Goal: Task Accomplishment & Management: Complete application form

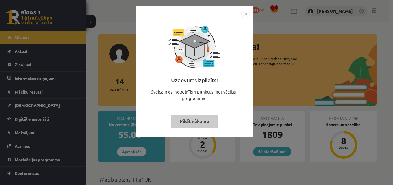
click at [191, 122] on button "Pildīt nākamo" at bounding box center [194, 120] width 47 height 13
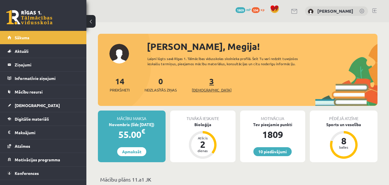
click at [198, 87] on span "[DEMOGRAPHIC_DATA]" at bounding box center [212, 90] width 40 height 6
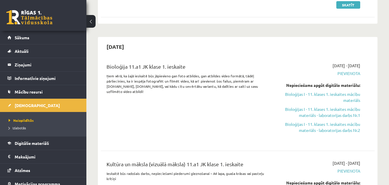
scroll to position [103, 0]
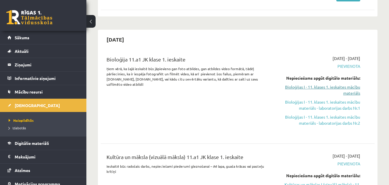
click at [335, 85] on link "Bioloģijas I - 11. klases 1. ieskaites mācību materiāls" at bounding box center [320, 90] width 79 height 12
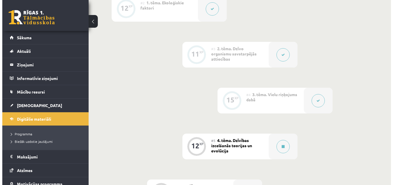
scroll to position [226, 0]
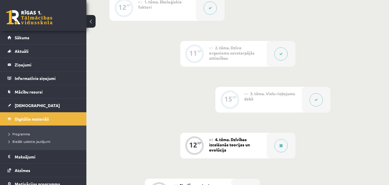
click at [311, 97] on button at bounding box center [316, 99] width 13 height 13
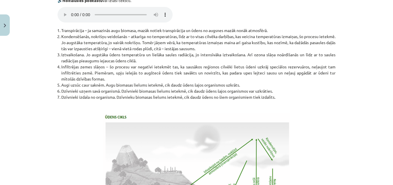
scroll to position [1034, 0]
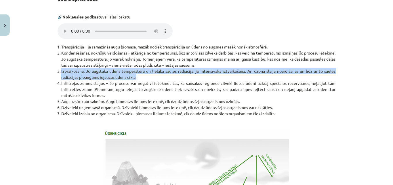
drag, startPoint x: 56, startPoint y: 77, endPoint x: 135, endPoint y: 85, distance: 79.0
click at [135, 80] on li "Iztvaikošana. Jo augstāka ūdens temperatūra un lielāka saules radiācija, jo int…" at bounding box center [198, 74] width 274 height 12
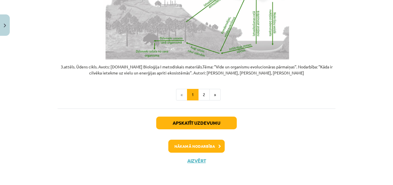
scroll to position [1222, 0]
click at [207, 97] on button "2" at bounding box center [204, 95] width 12 height 12
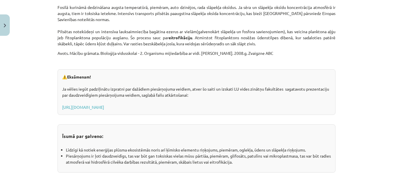
scroll to position [900, 0]
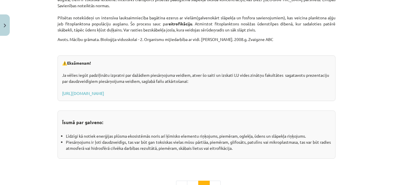
drag, startPoint x: 61, startPoint y: 65, endPoint x: 184, endPoint y: 95, distance: 127.0
click at [184, 95] on div "⚠️ Eksāmenam! Ja vēlies iegūt padziļinātu izpratni par dažādiem piesārņojuma ve…" at bounding box center [197, 77] width 278 height 45
click at [93, 67] on div "⚠️ Eksāmenam! Ja vēlies iegūt padziļinātu izpratni par dažādiem piesārņojuma ve…" at bounding box center [197, 77] width 278 height 45
click at [60, 62] on div "⚠️ Eksāmenam! Ja vēlies iegūt padziļinātu izpratni par dažādiem piesārņojuma ve…" at bounding box center [197, 77] width 278 height 45
drag, startPoint x: 62, startPoint y: 62, endPoint x: 324, endPoint y: 94, distance: 263.6
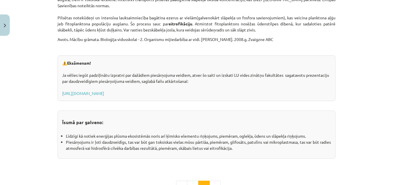
click at [324, 94] on div "⚠️ Eksāmenam! Ja vēlies iegūt padziļinātu izpratni par dažādiem piesārņojuma ve…" at bounding box center [197, 77] width 278 height 45
copy div "⚠️ Eksāmenam! Ja vēlies iegūt padziļinātu izpratni par dažādiem piesārņojuma ve…"
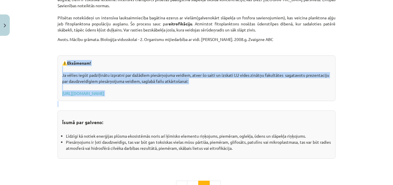
drag, startPoint x: 135, startPoint y: 53, endPoint x: 83, endPoint y: 106, distance: 74.5
click at [62, 119] on strong "Īsumā par galveno:" at bounding box center [82, 122] width 41 height 6
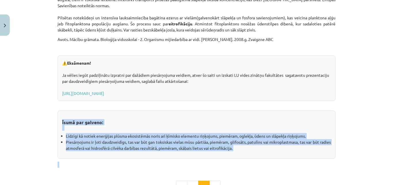
drag, startPoint x: 60, startPoint y: 119, endPoint x: 169, endPoint y: 166, distance: 118.4
click at [384, 153] on div "Mācību tēma: Bioloģijas i - 11. klases 1. ieskaites mācību materiāls #4 3. tēma…" at bounding box center [196, 92] width 393 height 185
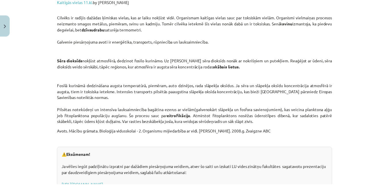
scroll to position [991, 0]
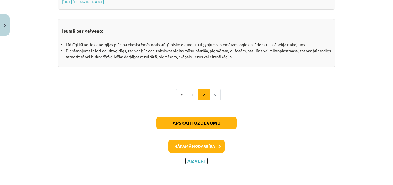
click at [196, 159] on button "Aizvērt" at bounding box center [197, 161] width 22 height 6
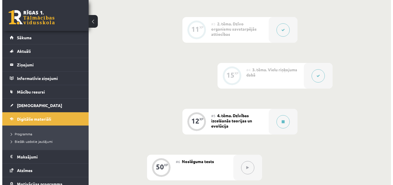
scroll to position [270, 0]
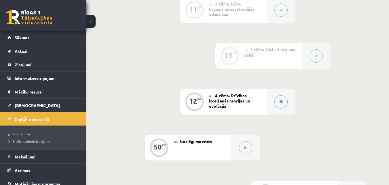
click at [289, 101] on div at bounding box center [281, 102] width 29 height 26
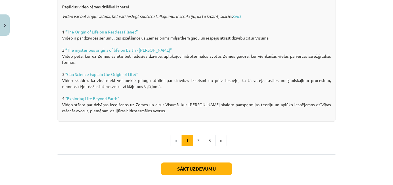
scroll to position [451, 0]
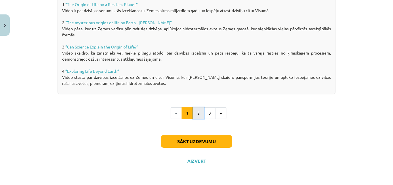
click at [199, 111] on button "2" at bounding box center [199, 113] width 12 height 12
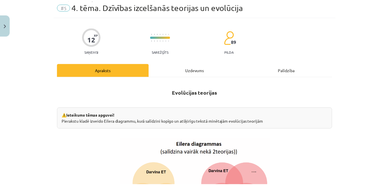
scroll to position [19, 0]
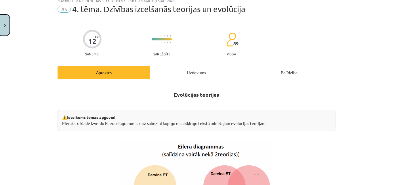
click at [4, 31] on button "Close" at bounding box center [5, 24] width 10 height 21
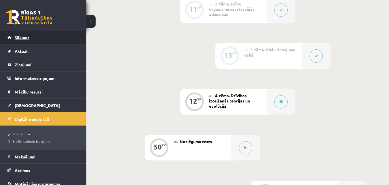
click at [18, 37] on span "Sākums" at bounding box center [22, 37] width 15 height 5
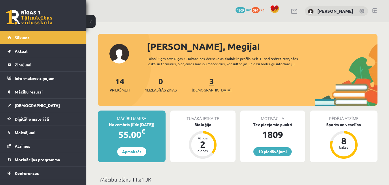
click at [201, 88] on span "[DEMOGRAPHIC_DATA]" at bounding box center [212, 90] width 40 height 6
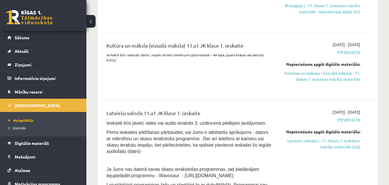
scroll to position [237, 0]
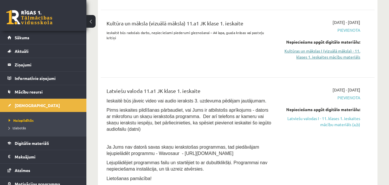
click at [354, 51] on link "Kultūras un mākslas I (vizuālā māksla) - 11. klases 1. ieskaites mācību materiā…" at bounding box center [320, 54] width 79 height 12
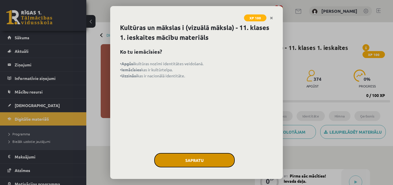
click at [208, 162] on button "Sapratu" at bounding box center [194, 160] width 81 height 14
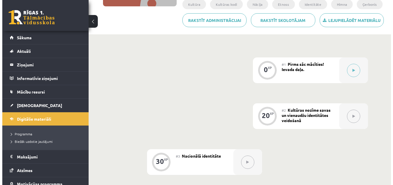
scroll to position [116, 0]
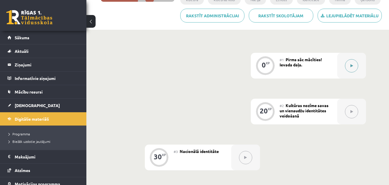
click at [348, 58] on div at bounding box center [351, 66] width 29 height 26
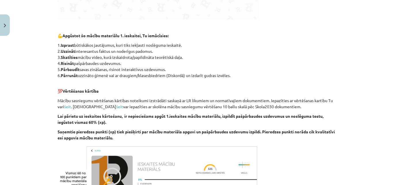
scroll to position [341, 0]
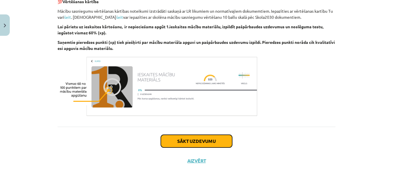
click at [212, 136] on button "Sākt uzdevumu" at bounding box center [196, 140] width 71 height 13
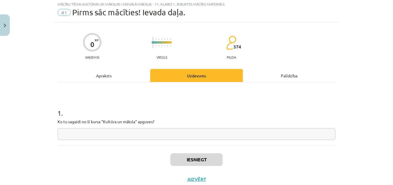
scroll to position [14, 0]
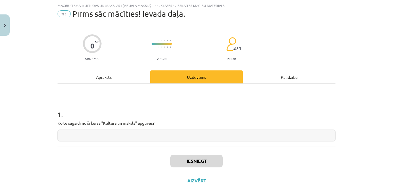
click at [208, 136] on input "text" at bounding box center [197, 135] width 278 height 12
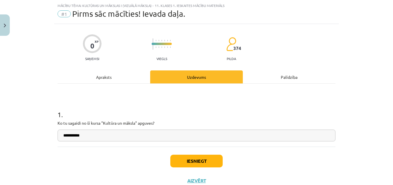
click at [282, 154] on div "Iesniegt Aizvērt" at bounding box center [197, 166] width 278 height 40
click at [229, 133] on input "**********" at bounding box center [197, 135] width 278 height 12
type input "**********"
click at [208, 159] on button "Iesniegt" at bounding box center [196, 160] width 52 height 13
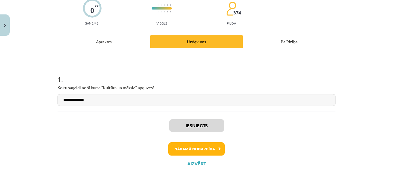
scroll to position [53, 0]
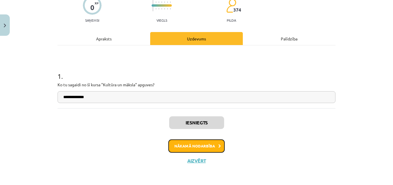
click at [212, 149] on button "Nākamā nodarbība" at bounding box center [196, 145] width 56 height 13
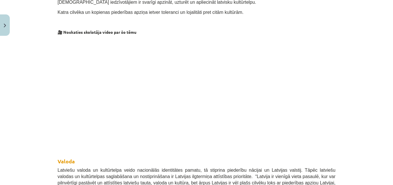
scroll to position [0, 0]
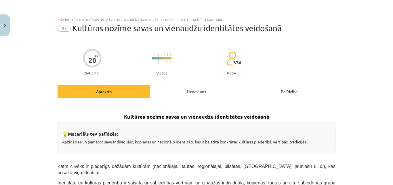
click at [199, 90] on div "Uzdevums" at bounding box center [196, 91] width 93 height 13
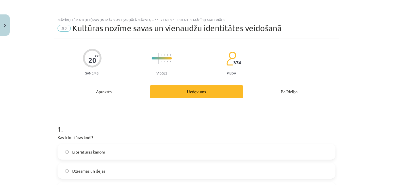
scroll to position [14, 0]
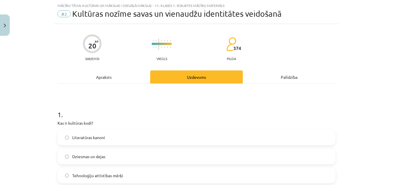
click at [122, 83] on div "Apraksts" at bounding box center [104, 76] width 93 height 13
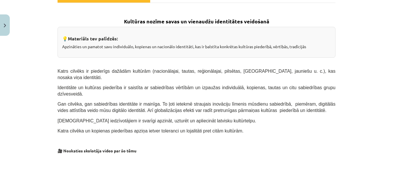
scroll to position [0, 0]
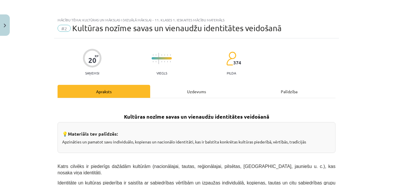
click at [215, 90] on div "Uzdevums" at bounding box center [196, 91] width 93 height 13
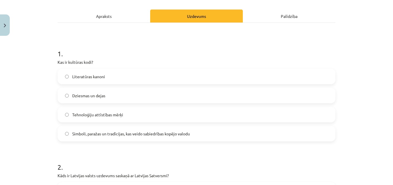
scroll to position [81, 0]
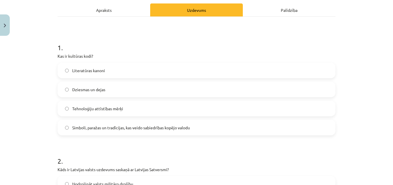
click at [308, 121] on label "Simboli, paražas un tradīcijas, kas veido sabiedrības kopējo valodu" at bounding box center [196, 127] width 277 height 14
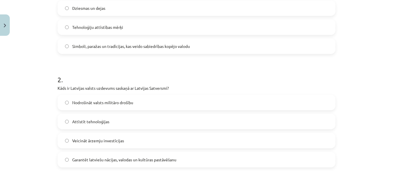
scroll to position [166, 0]
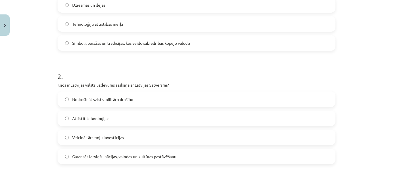
click at [327, 154] on label "Garantēt latviešu nācijas, valodas un kultūras pastāvēšanu" at bounding box center [196, 156] width 277 height 14
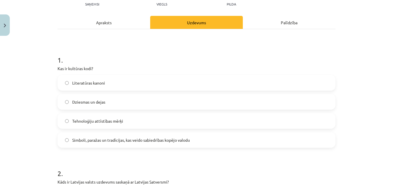
scroll to position [67, 0]
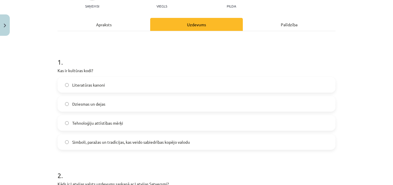
drag, startPoint x: 118, startPoint y: 12, endPoint x: 117, endPoint y: 17, distance: 4.9
click at [116, 22] on div "Apraksts" at bounding box center [104, 24] width 93 height 13
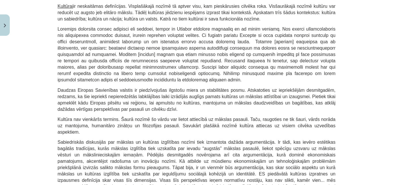
scroll to position [683, 0]
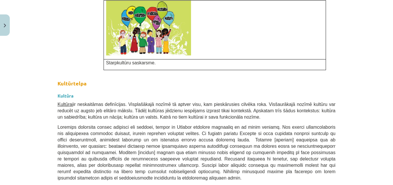
drag, startPoint x: 387, startPoint y: 80, endPoint x: 392, endPoint y: 82, distance: 5.8
click at [392, 82] on div "Mācību tēma: Kultūras un mākslas i (vizuālā māksla) - 11. klases 1. ieskaites m…" at bounding box center [196, 92] width 393 height 185
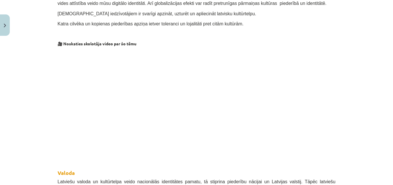
scroll to position [84, 0]
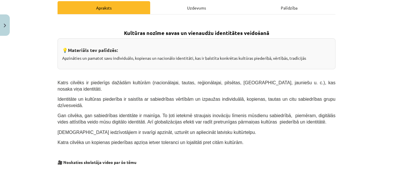
click at [217, 9] on div "Uzdevums" at bounding box center [196, 7] width 93 height 13
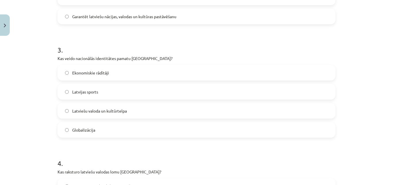
scroll to position [308, 0]
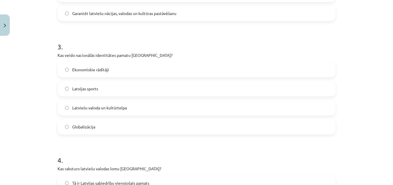
click at [326, 102] on label "Latviešu valoda un kultūrtelpa" at bounding box center [196, 107] width 277 height 14
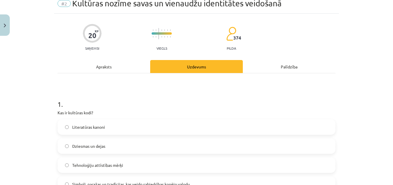
scroll to position [20, 0]
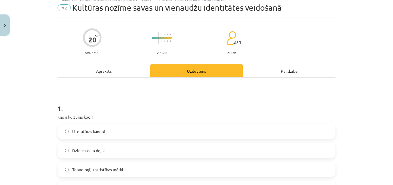
click at [141, 69] on div "Apraksts" at bounding box center [104, 70] width 93 height 13
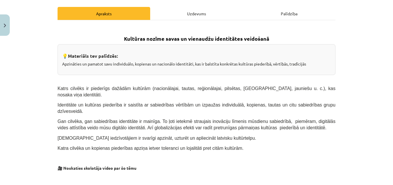
scroll to position [81, 0]
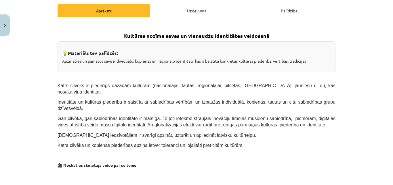
click at [234, 13] on div "Uzdevums" at bounding box center [196, 10] width 93 height 13
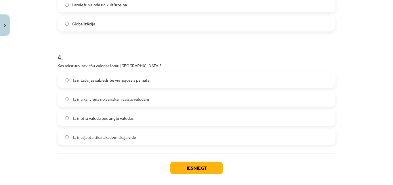
scroll to position [416, 0]
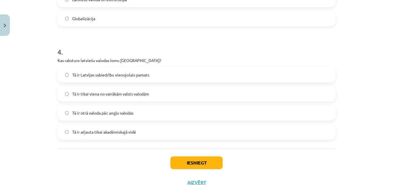
click at [103, 82] on div "Tā ir Latvijas sabiedrību vienojošais pamats" at bounding box center [197, 75] width 278 height 16
click at [105, 81] on label "Tā ir Latvijas sabiedrību vienojošais pamats" at bounding box center [196, 74] width 277 height 14
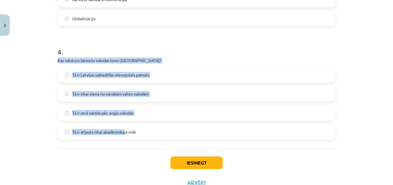
drag, startPoint x: 55, startPoint y: 59, endPoint x: 125, endPoint y: 121, distance: 93.4
click at [125, 121] on div "4 . Kas raksturo latviešu valodas lomu Latvijā? Tā ir Latvijas sabiedrību vieno…" at bounding box center [197, 89] width 278 height 102
click at [88, 59] on p "Kas raksturo latviešu valodas lomu Latvijā?" at bounding box center [197, 60] width 278 height 6
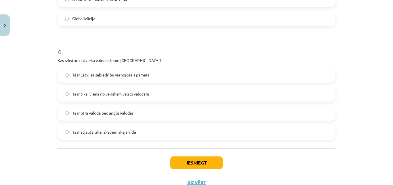
click at [196, 156] on div "Iesniegt Aizvērt" at bounding box center [197, 168] width 278 height 40
click at [196, 157] on button "Iesniegt" at bounding box center [196, 162] width 52 height 13
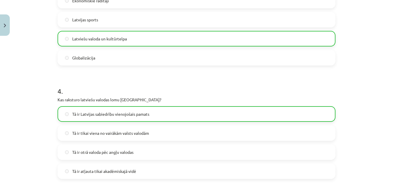
scroll to position [456, 0]
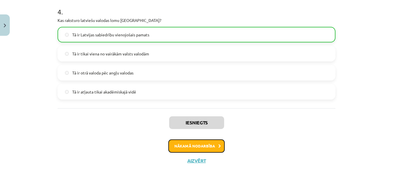
click at [215, 149] on button "Nākamā nodarbība" at bounding box center [196, 145] width 56 height 13
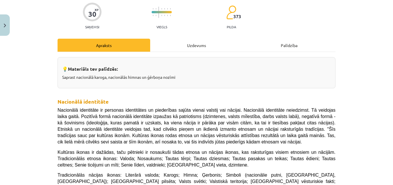
scroll to position [41, 0]
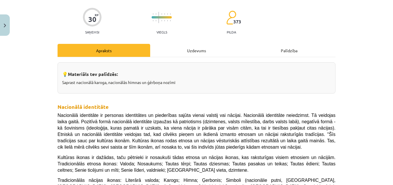
click at [215, 46] on div "Uzdevums" at bounding box center [196, 50] width 93 height 13
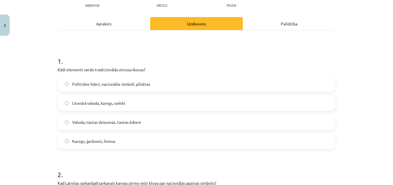
scroll to position [69, 0]
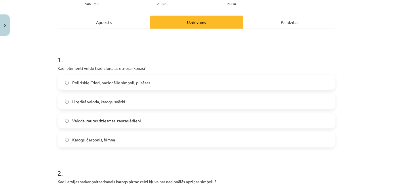
click at [114, 28] on div "Apraksts" at bounding box center [104, 22] width 93 height 13
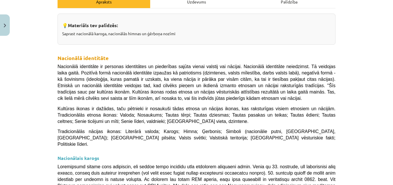
scroll to position [80, 0]
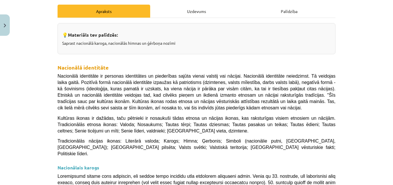
click at [223, 5] on div "Uzdevums" at bounding box center [196, 11] width 93 height 13
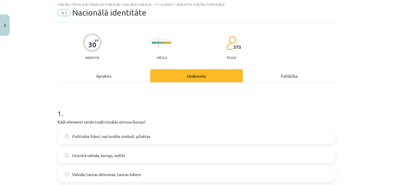
scroll to position [14, 0]
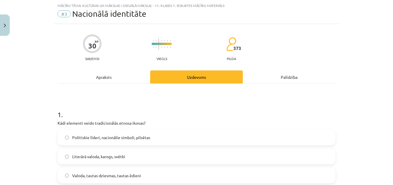
click at [128, 76] on div "Apraksts" at bounding box center [104, 76] width 93 height 13
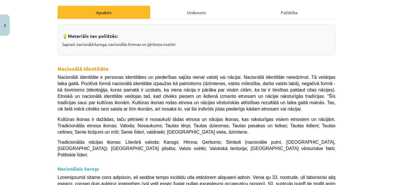
scroll to position [80, 0]
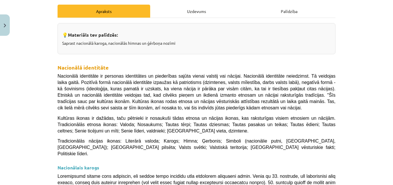
click at [210, 7] on div "Uzdevums" at bounding box center [196, 11] width 93 height 13
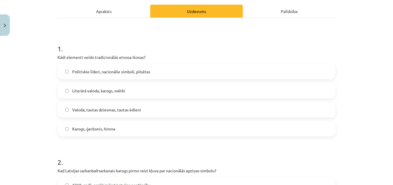
scroll to position [14, 0]
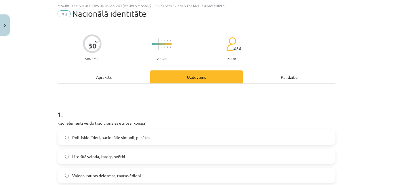
click at [215, 135] on label "Politiskie līderi, nacionālie simboli, pilsētas" at bounding box center [196, 137] width 277 height 14
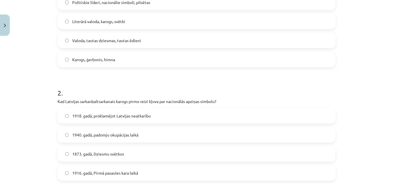
scroll to position [151, 0]
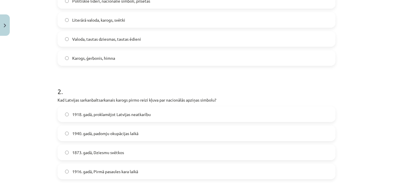
click at [291, 114] on label "1918. gadā, proklamējot Latvijas neatkarību" at bounding box center [196, 114] width 277 height 14
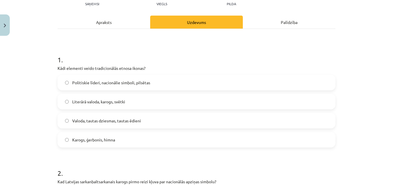
scroll to position [68, 0]
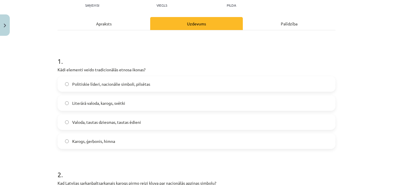
click at [132, 24] on div "Apraksts" at bounding box center [104, 23] width 93 height 13
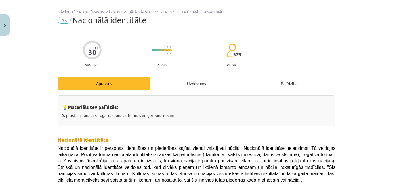
scroll to position [0, 0]
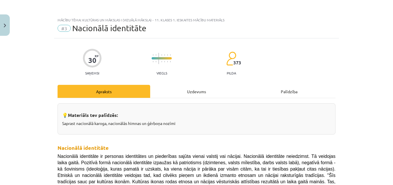
click at [204, 92] on div "Uzdevums" at bounding box center [196, 91] width 93 height 13
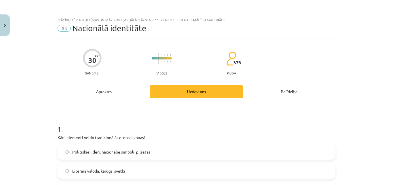
scroll to position [14, 0]
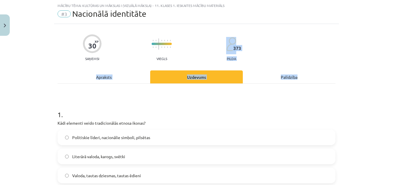
drag, startPoint x: 388, startPoint y: 36, endPoint x: 388, endPoint y: 63, distance: 27.1
click at [388, 63] on div "Mācību tēma: Kultūras un mākslas i (vizuālā māksla) - 11. klases 1. ieskaites m…" at bounding box center [196, 92] width 393 height 185
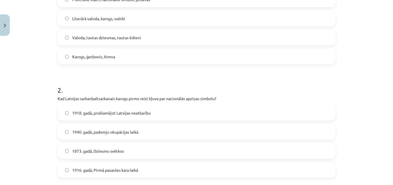
scroll to position [155, 0]
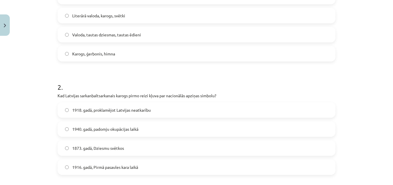
click at [360, 73] on div "Mācību tēma: Kultūras un mākslas i (vizuālā māksla) - 11. klases 1. ieskaites m…" at bounding box center [196, 92] width 393 height 185
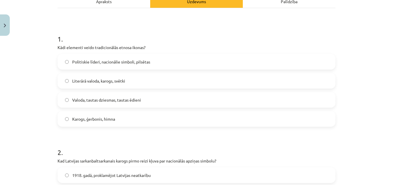
scroll to position [32, 0]
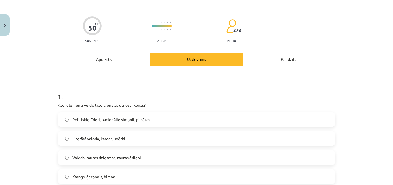
click at [138, 59] on div "Apraksts" at bounding box center [104, 58] width 93 height 13
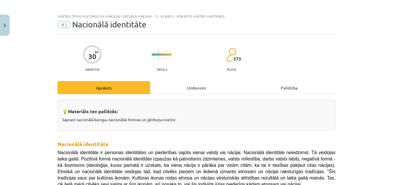
scroll to position [0, 0]
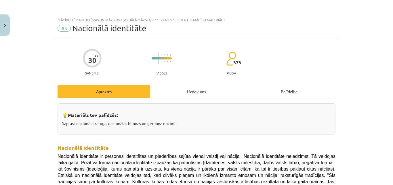
click at [232, 93] on div "Uzdevums" at bounding box center [196, 91] width 93 height 13
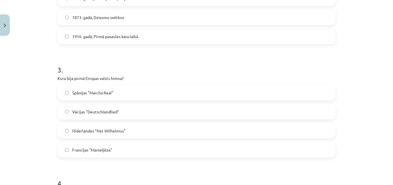
scroll to position [288, 0]
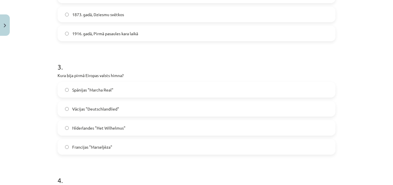
click at [326, 124] on label "Nīderlandes "Het Wilhelmus"" at bounding box center [196, 127] width 277 height 14
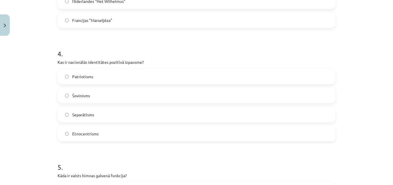
scroll to position [418, 0]
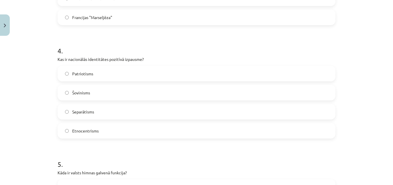
click at [296, 70] on label "Patriotisms" at bounding box center [196, 73] width 277 height 14
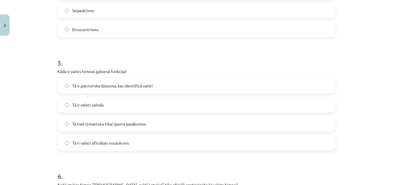
scroll to position [536, 0]
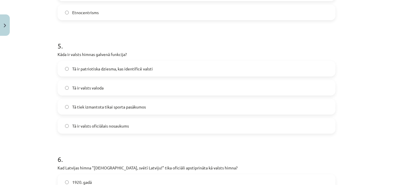
click at [296, 71] on label "Tā ir patriotiska dziesma, kas identificē valsti" at bounding box center [196, 68] width 277 height 14
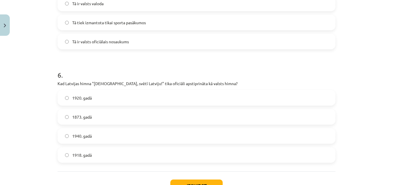
scroll to position [623, 0]
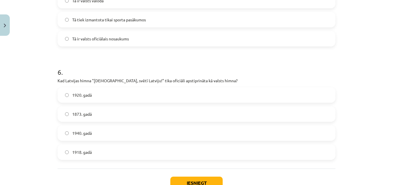
click at [310, 98] on label "1920. gadā" at bounding box center [196, 95] width 277 height 14
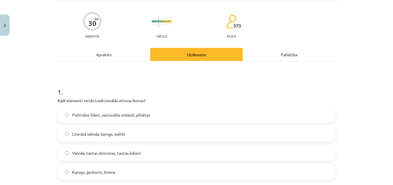
scroll to position [35, 0]
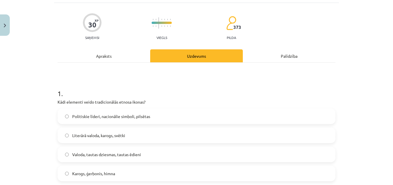
click at [119, 56] on div "Apraksts" at bounding box center [104, 55] width 93 height 13
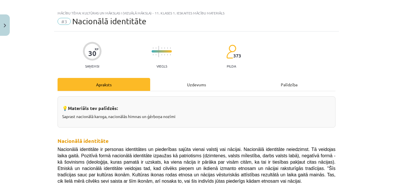
scroll to position [0, 0]
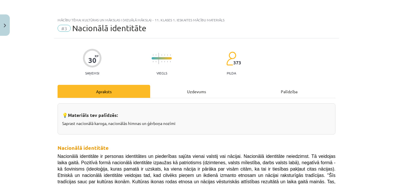
click at [222, 89] on div "Uzdevums" at bounding box center [196, 91] width 93 height 13
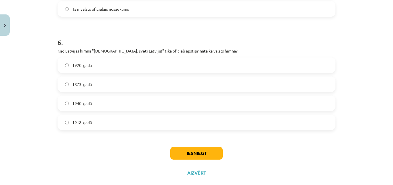
scroll to position [664, 0]
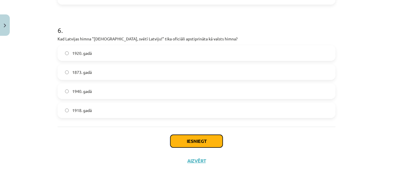
click at [198, 144] on button "Iesniegt" at bounding box center [196, 140] width 52 height 13
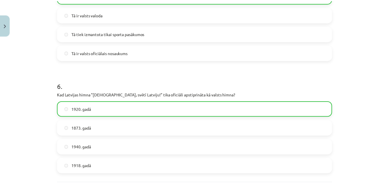
scroll to position [683, 0]
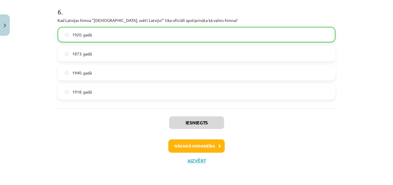
click at [203, 164] on div "Iesniegts Nākamā nodarbība Aizvērt" at bounding box center [197, 137] width 278 height 59
click at [204, 162] on button "Aizvērt" at bounding box center [197, 161] width 22 height 6
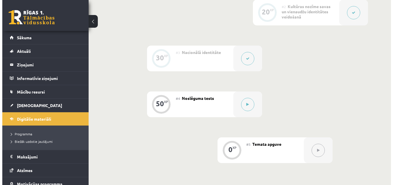
scroll to position [244, 0]
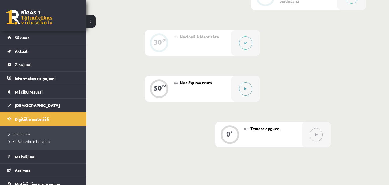
click at [244, 99] on div at bounding box center [245, 89] width 29 height 26
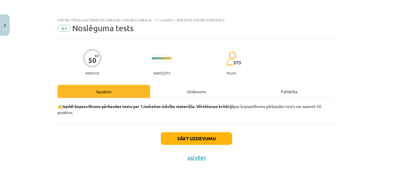
click at [199, 94] on div "Uzdevums" at bounding box center [196, 91] width 93 height 13
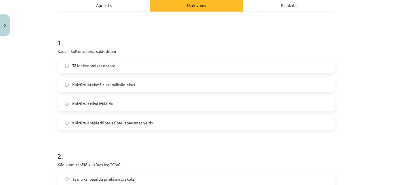
scroll to position [84, 0]
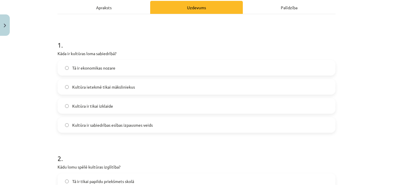
click at [293, 120] on label "Kultūra ir sabiedrības esības izpausmes veids" at bounding box center [196, 124] width 277 height 14
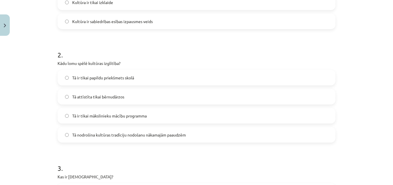
scroll to position [204, 0]
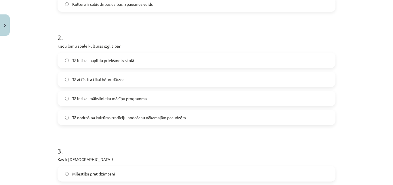
click at [274, 115] on label "Tā nodrošina kultūras tradīciju nodošanu nākamajām paaudzēm" at bounding box center [196, 117] width 277 height 14
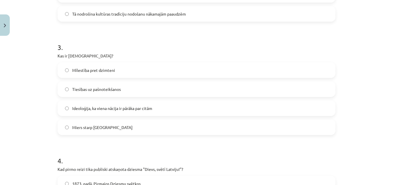
scroll to position [312, 0]
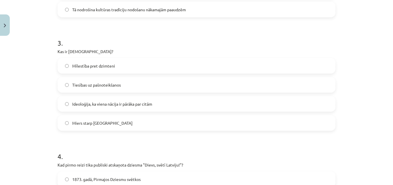
click at [289, 100] on label "Ideoloģija, ka viena nācija ir pārāka par citām" at bounding box center [196, 103] width 277 height 14
click at [69, 51] on p "Kas ir šovinisms?" at bounding box center [197, 51] width 278 height 6
copy div "Kas ir šovinisms?"
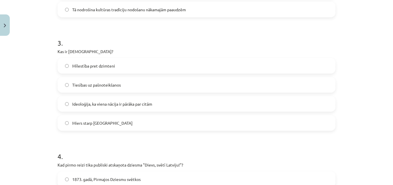
click at [28, 77] on div "Mācību tēma: Kultūras un mākslas i (vizuālā māksla) - 11. klases 1. ieskaites m…" at bounding box center [196, 92] width 393 height 185
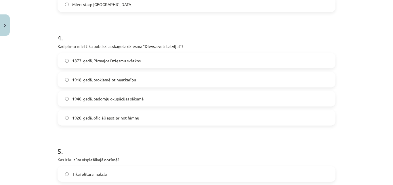
scroll to position [435, 0]
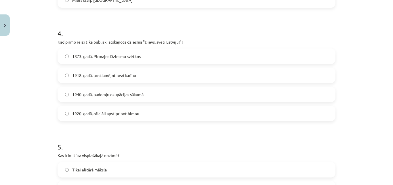
click at [232, 109] on label "1920. gadā, oficiāli apstiprinot himnu" at bounding box center [196, 113] width 277 height 14
click at [92, 81] on label "1918. gadā, proklamējot neatkarību" at bounding box center [196, 75] width 277 height 14
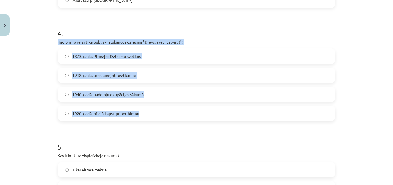
drag, startPoint x: 55, startPoint y: 41, endPoint x: 148, endPoint y: 117, distance: 119.1
click at [148, 117] on div "4 . Kad pirmo reizi tika publiski atskaņota dziesma "Dievs, svētī Latviju!"? 18…" at bounding box center [197, 70] width 278 height 102
copy div "Kad pirmo reizi tika publiski atskaņota dziesma "Dievs, svētī Latviju!"? 1873. …"
click at [109, 60] on label "1873. gadā, Pirmajos Dziesmu svētkos" at bounding box center [196, 56] width 277 height 14
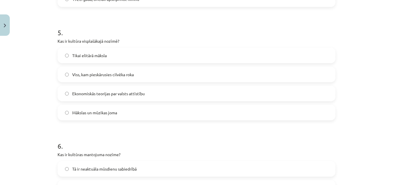
scroll to position [551, 0]
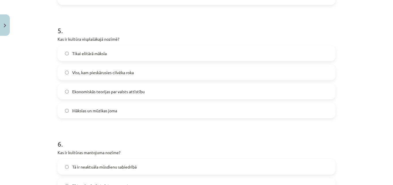
click at [186, 56] on label "Tikai elitārā māksla" at bounding box center [196, 53] width 277 height 14
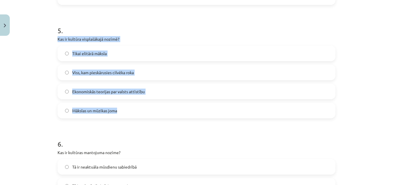
drag, startPoint x: 55, startPoint y: 40, endPoint x: 131, endPoint y: 114, distance: 106.1
click at [131, 114] on div "50 XP Saņemsi Sarežģīts 373 pilda Apraksts Uzdevums Palīdzība 1 . Kāda ir kultū…" at bounding box center [196, 111] width 285 height 1249
copy div "Kas ir kultūra visplašākajā nozīmē? Tikai elitārā māksla Viss, kam pieskārusies…"
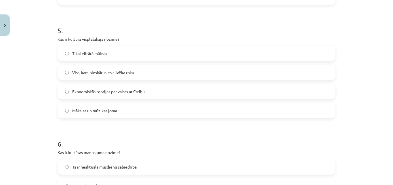
click at [153, 26] on h1 "5 ." at bounding box center [197, 25] width 278 height 18
click at [97, 73] on span "Viss, kam pieskārusies cilvēka roka" at bounding box center [103, 72] width 62 height 6
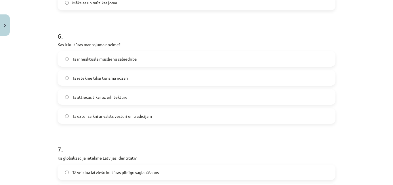
scroll to position [656, 0]
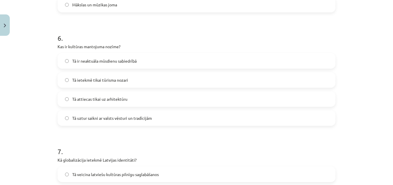
click at [312, 111] on label "Tā uztur saikni ar valsts vēsturi un tradīcijām" at bounding box center [196, 118] width 277 height 14
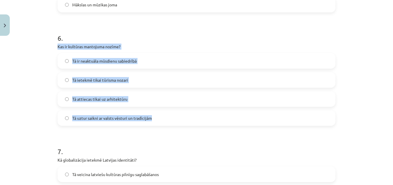
drag, startPoint x: 54, startPoint y: 47, endPoint x: 165, endPoint y: 113, distance: 129.3
click at [165, 113] on div "50 XP Saņemsi Sarežģīts 373 pilda Apraksts Uzdevums Palīdzība 1 . Kāda ir kultū…" at bounding box center [196, 6] width 285 height 1249
copy div "Kas ir kultūras mantojuma nozīme? Tā ir neaktuāla mūsdienu sabiedrībā Tā ietekm…"
click at [174, 47] on p "Kas ir kultūras mantojuma nozīme?" at bounding box center [197, 46] width 278 height 6
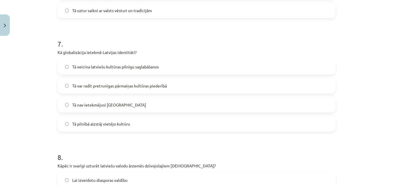
scroll to position [768, 0]
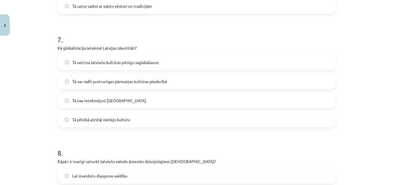
click at [103, 56] on label "Tā veicina latviešu kultūras pilnīgu saglabāšanos" at bounding box center [196, 62] width 277 height 14
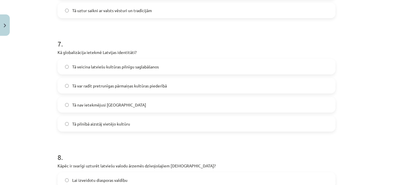
scroll to position [766, 0]
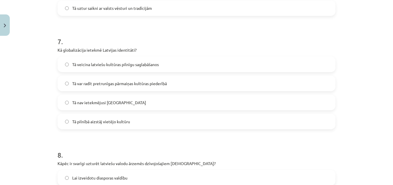
click at [263, 90] on label "Tā var radīt pretrunīgas pārmaiņas kultūras piederībā" at bounding box center [196, 83] width 277 height 14
click at [58, 48] on p "Kā globalizācija ietekmē Latvijas identitāti?" at bounding box center [197, 50] width 278 height 6
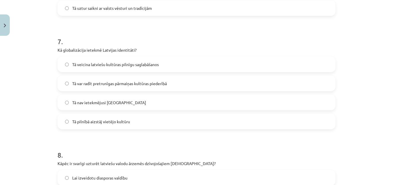
click at [58, 48] on p "Kā globalizācija ietekmē Latvijas identitāti?" at bounding box center [197, 50] width 278 height 6
drag, startPoint x: 98, startPoint y: 28, endPoint x: 56, endPoint y: 50, distance: 47.9
click at [58, 50] on div "7 . Kā globalizācija ietekmē Latvijas identitāti? Tā veicina latviešu kultūras …" at bounding box center [197, 78] width 278 height 102
click at [58, 50] on p "Kā globalizācija ietekmē Latvijas identitāti?" at bounding box center [197, 50] width 278 height 6
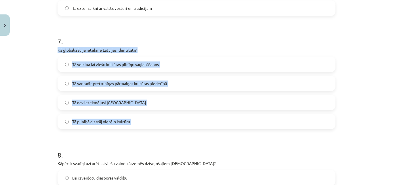
drag, startPoint x: 56, startPoint y: 50, endPoint x: 132, endPoint y: 118, distance: 101.7
click at [132, 118] on div "7 . Kā globalizācija ietekmē Latvijas identitāti? Tā veicina latviešu kultūras …" at bounding box center [197, 78] width 278 height 102
click at [30, 61] on div "Mācību tēma: Kultūras un mākslas i (vizuālā māksla) - 11. klases 1. ieskaites m…" at bounding box center [196, 92] width 393 height 185
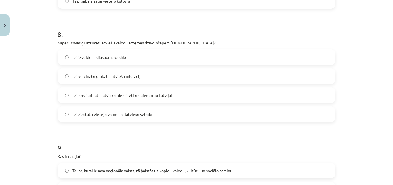
scroll to position [889, 0]
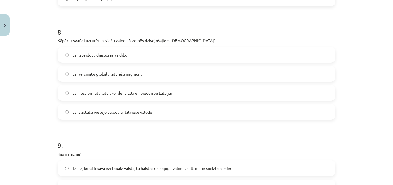
click at [313, 79] on label "Lai veicinātu globālu latviešu migrāciju" at bounding box center [196, 74] width 277 height 14
click at [312, 89] on label "Lai nostiprinātu latvisko identitāti un piederību Latvijai" at bounding box center [196, 93] width 277 height 14
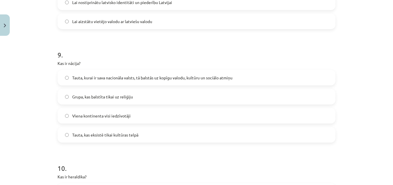
scroll to position [984, 0]
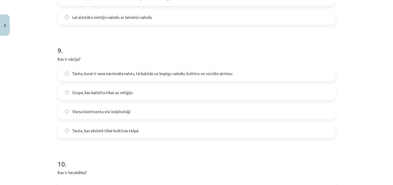
click at [295, 78] on label "Tauta, kurai ir sava nacionāla valsts, tā balstās uz kopīgu valodu, kultūru un …" at bounding box center [196, 73] width 277 height 14
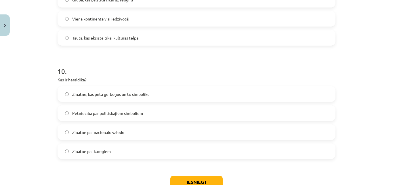
scroll to position [1098, 0]
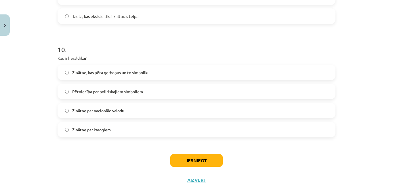
click at [205, 75] on label "Zinātne, kas pēta ģerboņus un to simboliku" at bounding box center [196, 72] width 277 height 14
click at [91, 92] on span "Pētniecība par politiskajiem simboliem" at bounding box center [107, 91] width 71 height 6
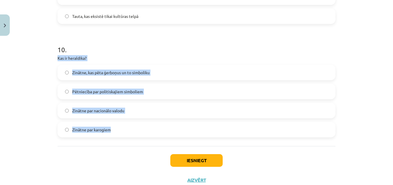
drag, startPoint x: 56, startPoint y: 57, endPoint x: 120, endPoint y: 128, distance: 95.0
click at [120, 128] on div "10 . Kas ir heraldika? Zinātne, kas pēta ģerboņus un to simboliku Pētniecība pa…" at bounding box center [197, 86] width 278 height 102
copy div "Kas ir heraldika? Zinātne, kas pēta ģerboņus un to simboliku Pētniecība par pol…"
click at [140, 77] on label "Zinātne, kas pēta ģerboņus un to simboliku" at bounding box center [196, 72] width 277 height 14
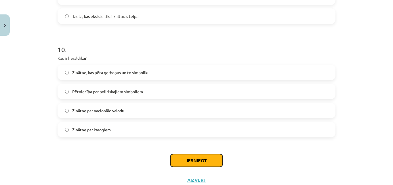
click at [202, 158] on button "Iesniegt" at bounding box center [196, 160] width 52 height 13
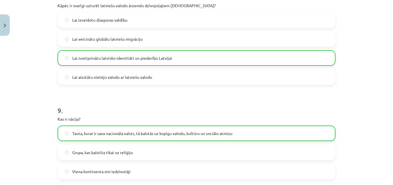
scroll to position [1135, 0]
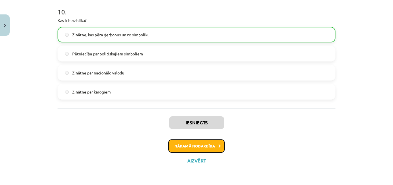
click at [212, 149] on button "Nākamā nodarbība" at bounding box center [196, 145] width 56 height 13
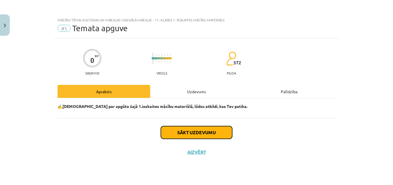
click at [208, 136] on button "Sākt uzdevumu" at bounding box center [196, 132] width 71 height 13
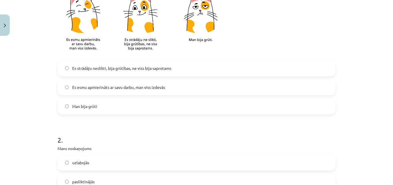
scroll to position [156, 0]
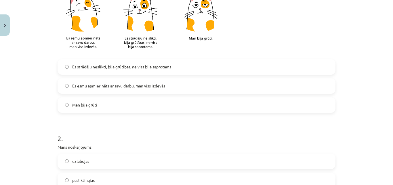
click at [304, 68] on label "Es strādāju neslikti, bija grūtības, ne viss bija saprotams" at bounding box center [196, 67] width 277 height 14
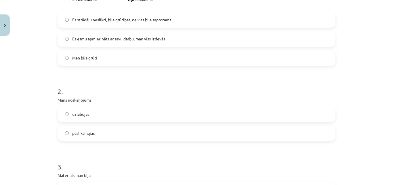
scroll to position [222, 0]
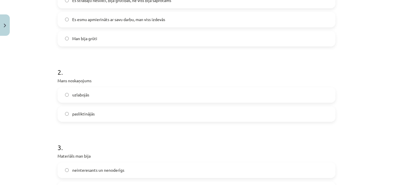
click at [305, 98] on label "uzlabojās" at bounding box center [196, 95] width 277 height 14
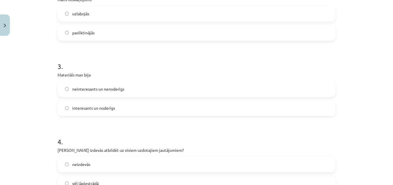
scroll to position [304, 0]
click at [276, 109] on label "interesants un noderīgs" at bounding box center [196, 107] width 277 height 14
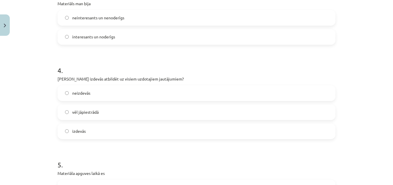
scroll to position [375, 0]
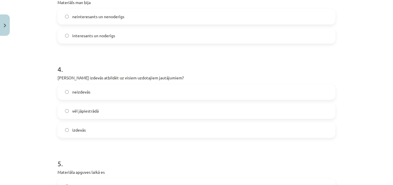
click at [241, 113] on label "vēl jāpiestrādā" at bounding box center [196, 111] width 277 height 14
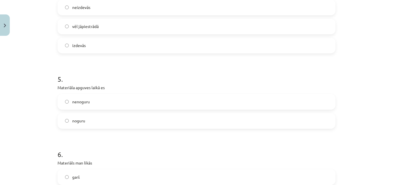
scroll to position [461, 0]
click at [302, 102] on label "nenoguru" at bounding box center [196, 100] width 277 height 14
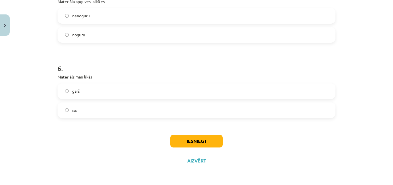
click at [289, 104] on label "īss" at bounding box center [196, 110] width 277 height 14
click at [184, 138] on button "Iesniegt" at bounding box center [196, 140] width 52 height 13
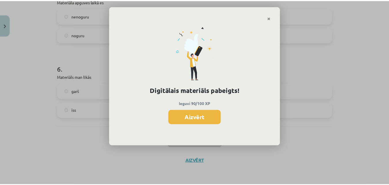
scroll to position [230, 0]
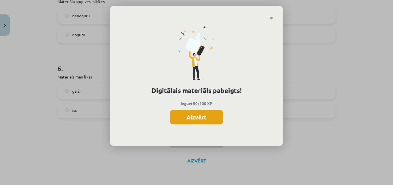
click at [213, 111] on button "Aizvērt" at bounding box center [196, 117] width 53 height 14
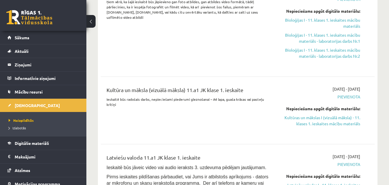
scroll to position [163, 0]
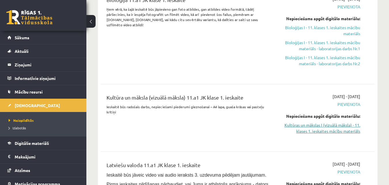
click at [329, 130] on link "Kultūras un mākslas I (vizuālā māksla) - 11. klases 1. ieskaites mācību materiā…" at bounding box center [320, 128] width 79 height 12
click at [225, 35] on div "Bioloģija 11.a1 JK klase 1. ieskaite Ņem vērā, ka šajā ieskaitē būs jāpievieno …" at bounding box center [189, 35] width 175 height 79
click at [294, 121] on div "Nepieciešams apgūt digitālo materiālu: Kultūras un mākslas I (vizuālā māksla) -…" at bounding box center [320, 123] width 79 height 21
click at [296, 124] on link "Kultūras un mākslas I (vizuālā māksla) - 11. klases 1. ieskaites mācību materiā…" at bounding box center [320, 128] width 79 height 12
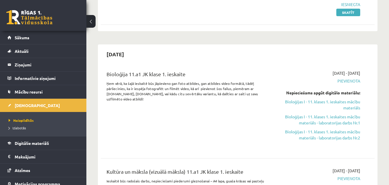
scroll to position [141, 0]
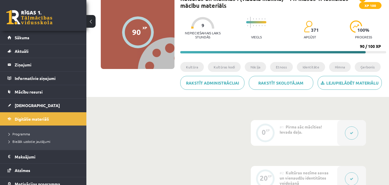
scroll to position [16, 0]
